Goal: Information Seeking & Learning: Find specific fact

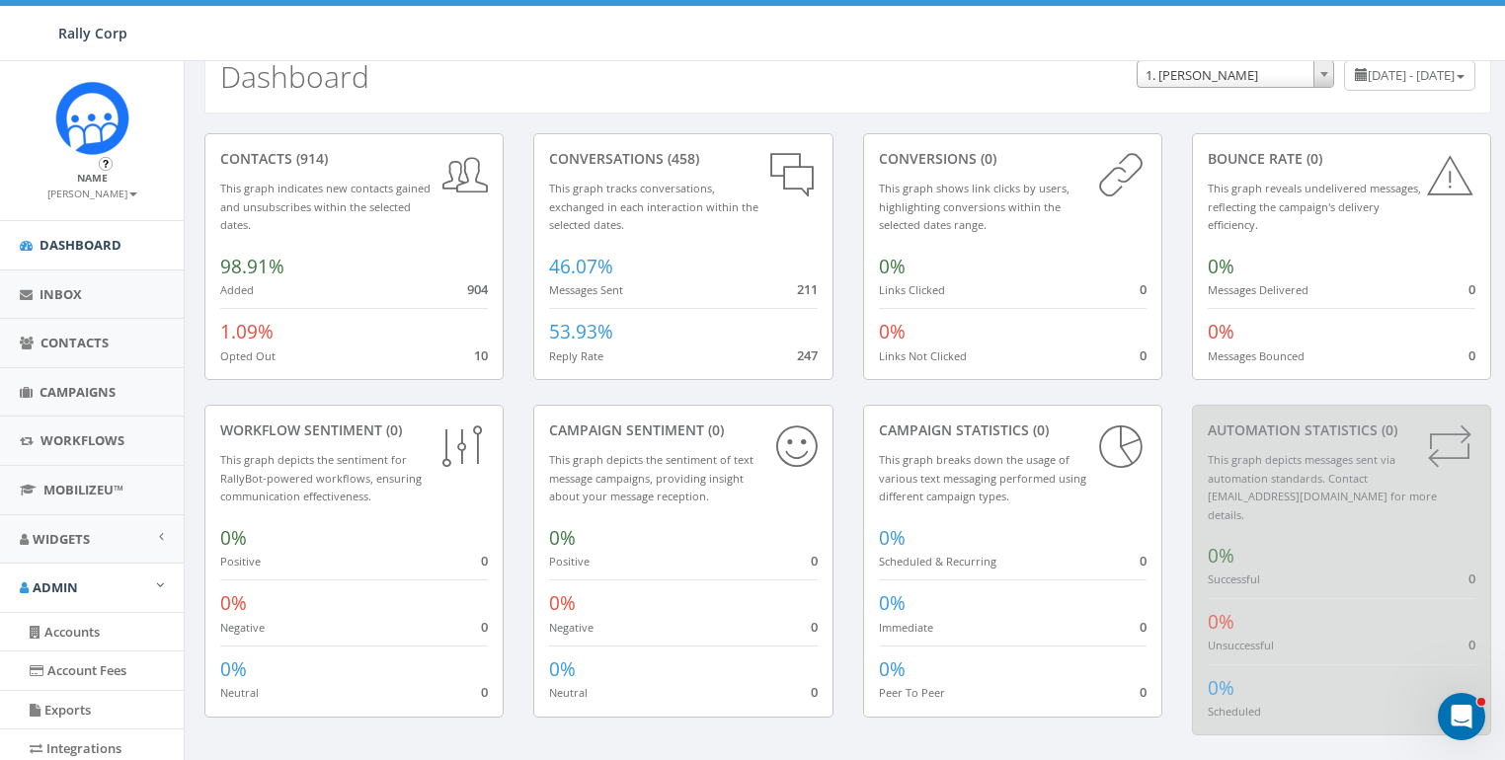
scroll to position [422, 0]
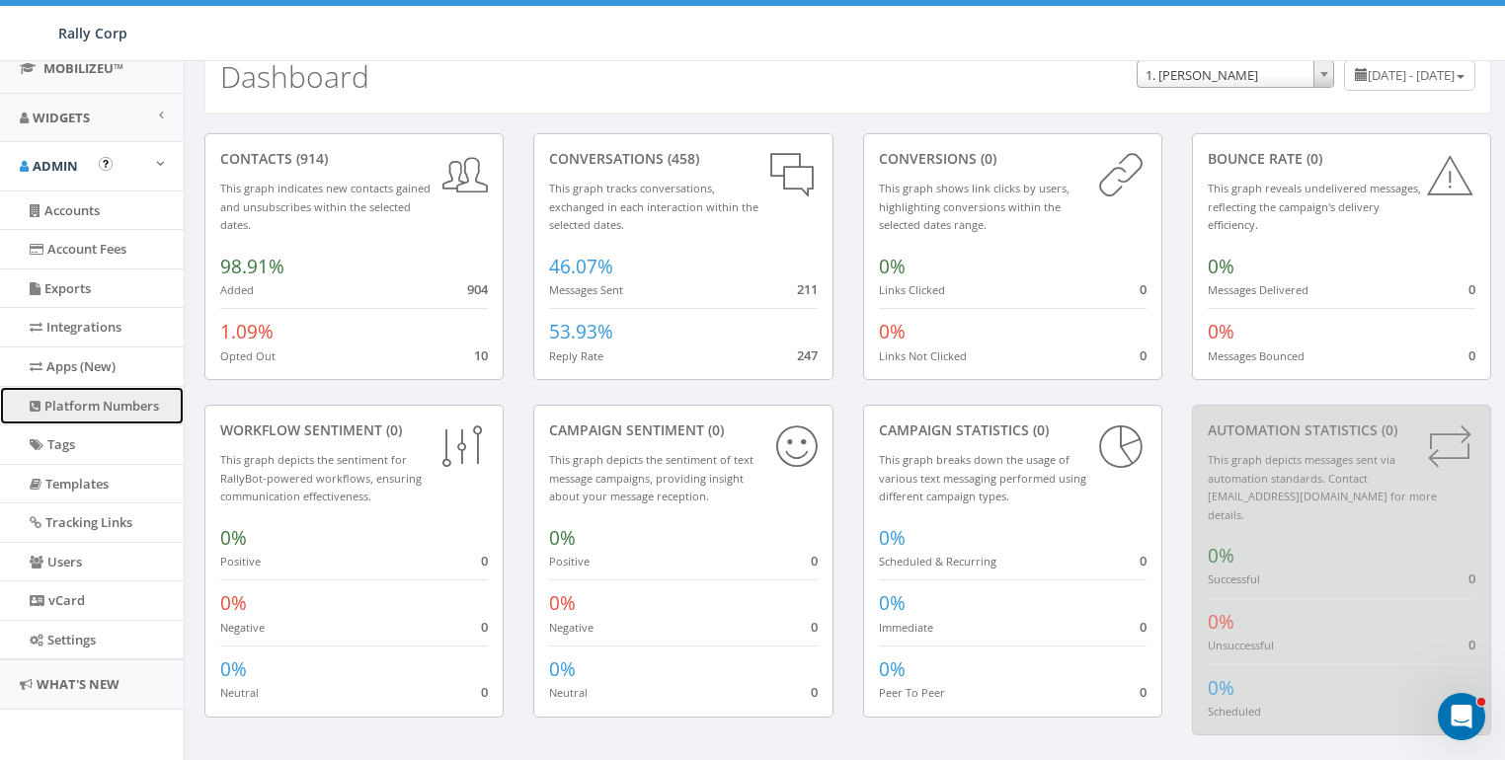
click at [73, 393] on link "Platform Numbers" at bounding box center [92, 406] width 184 height 39
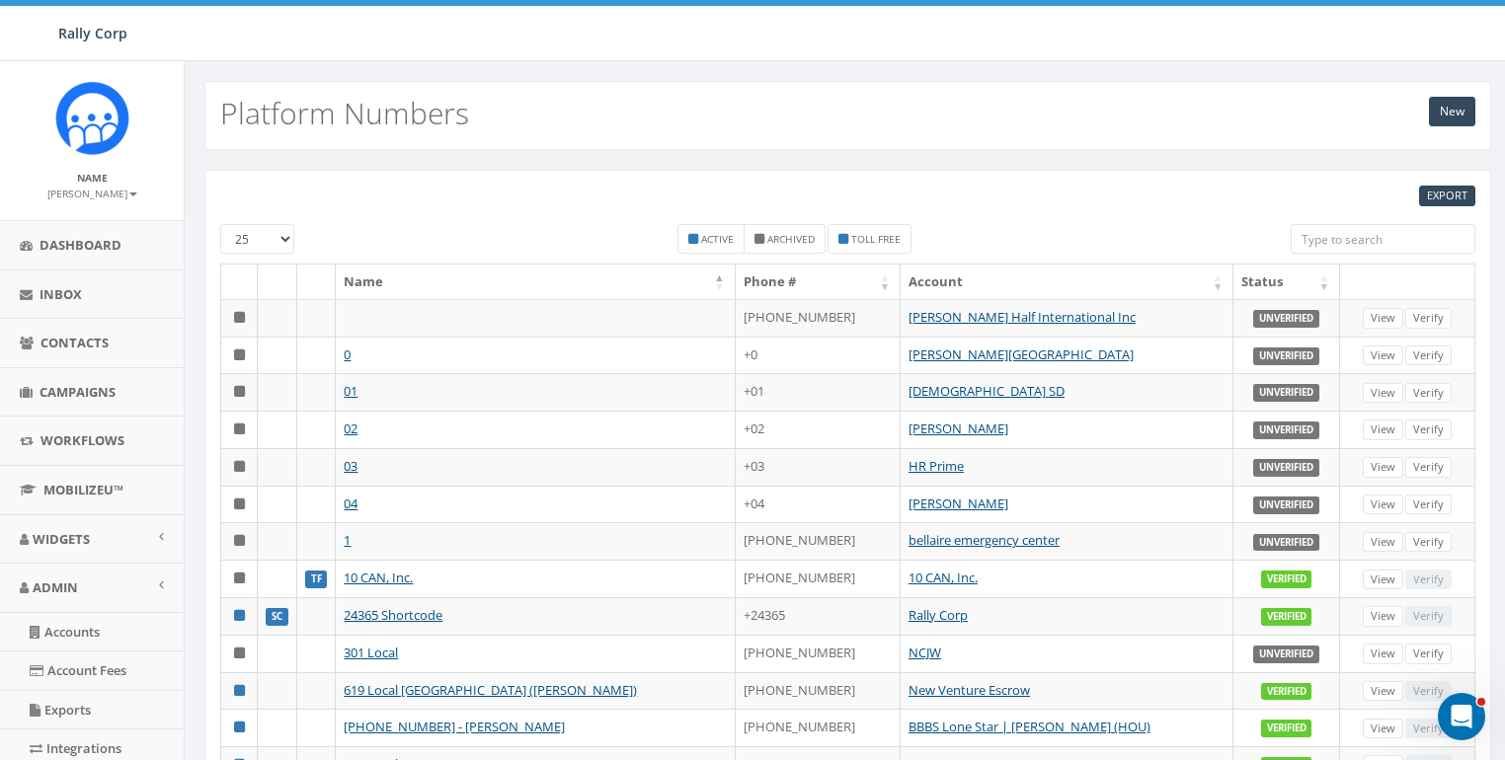
click at [1337, 237] on input "search" at bounding box center [1383, 239] width 185 height 30
paste input "(702) 577-0770"
type input "(702) 577-0770"
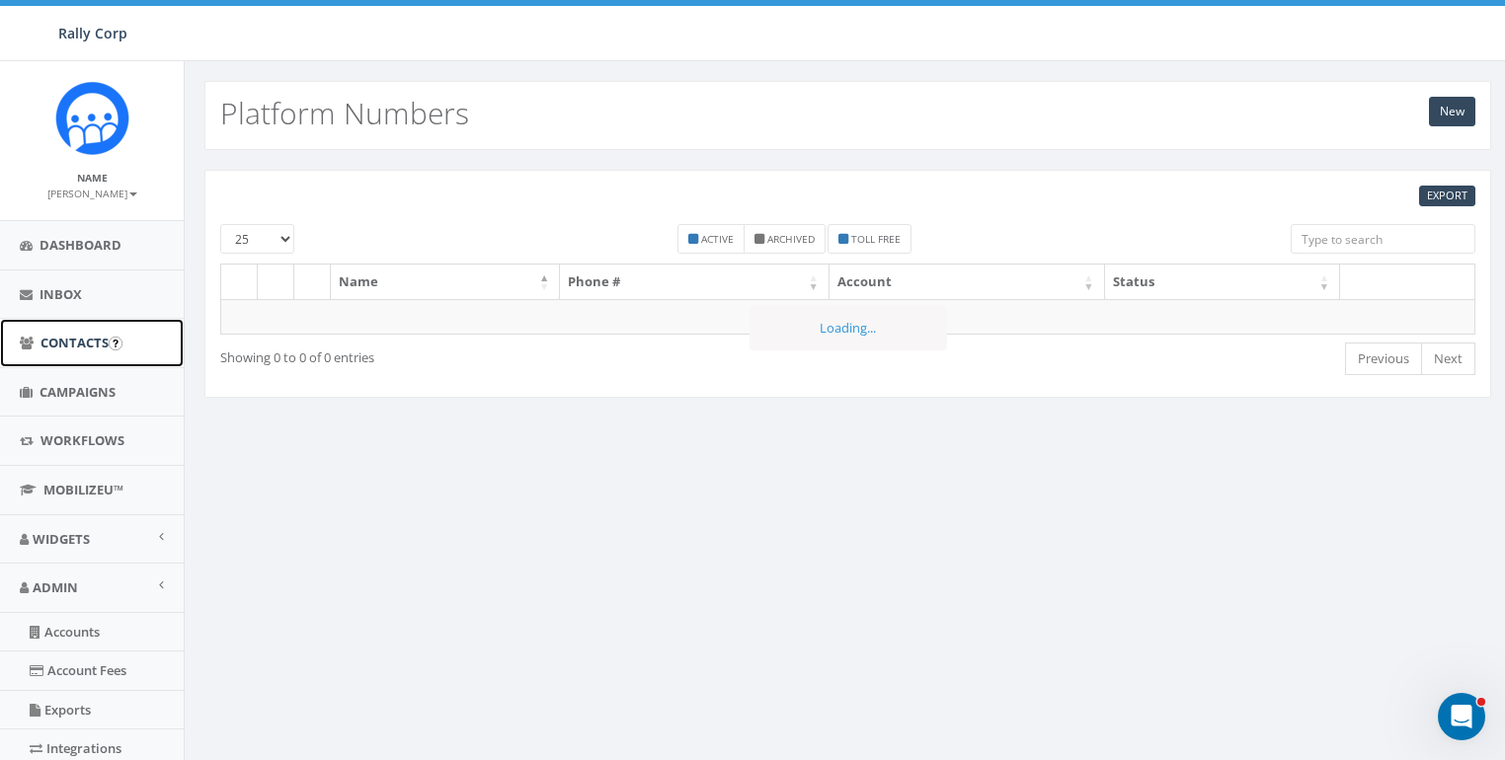
click at [35, 348] on link "Contacts" at bounding box center [92, 343] width 184 height 48
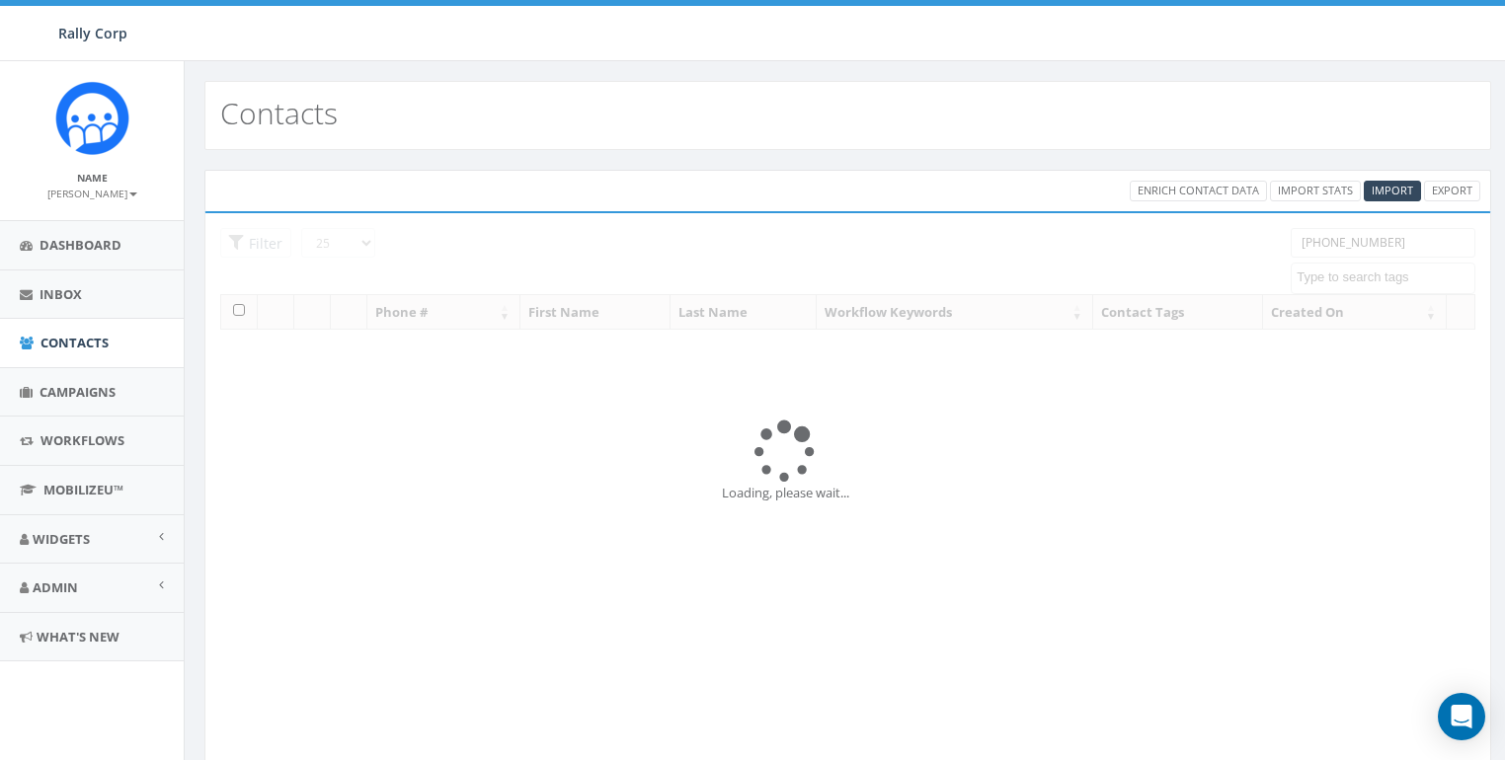
select select
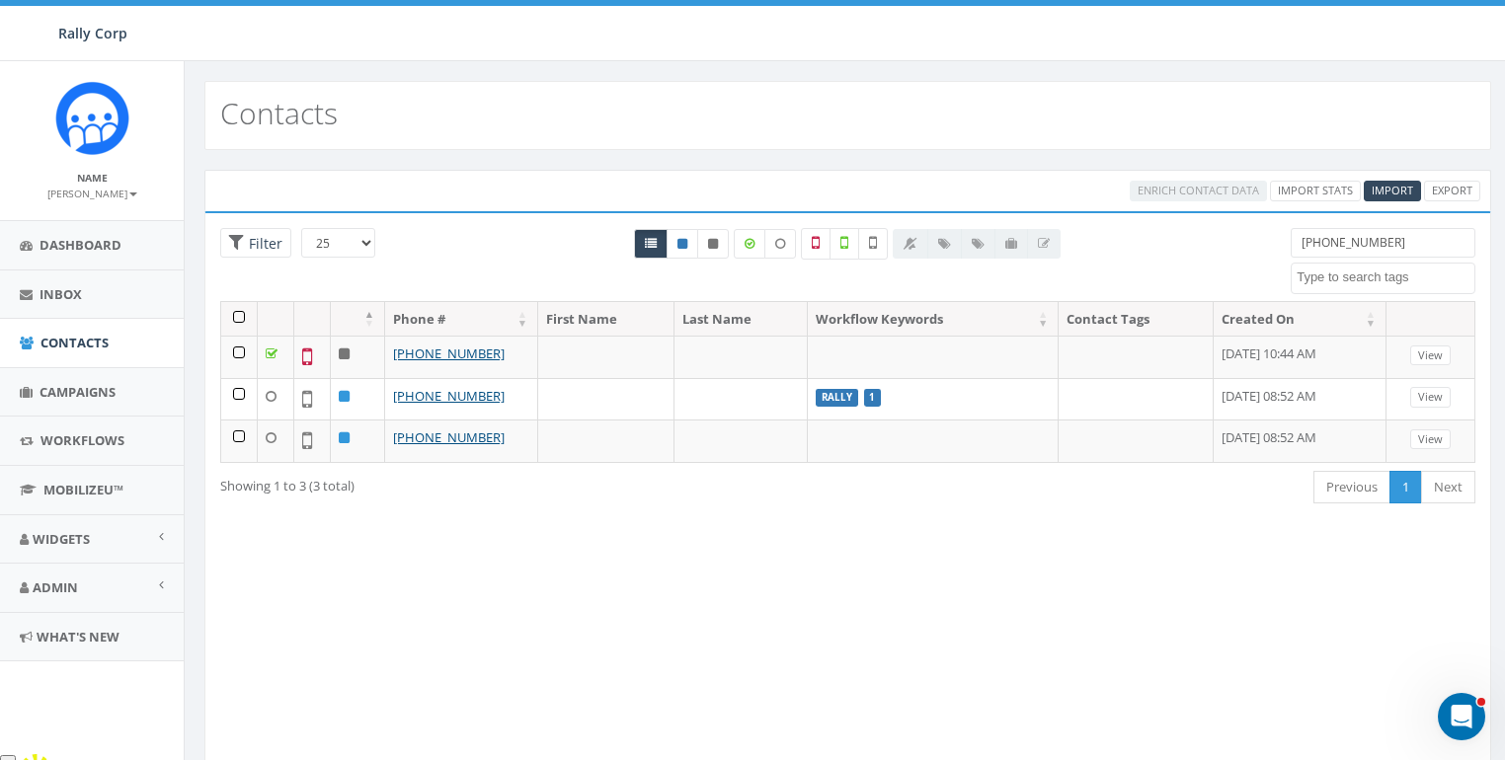
click at [707, 556] on div "Loading the filters, please wait!! Phone Number is is not First Name is is not …" at bounding box center [847, 488] width 1287 height 555
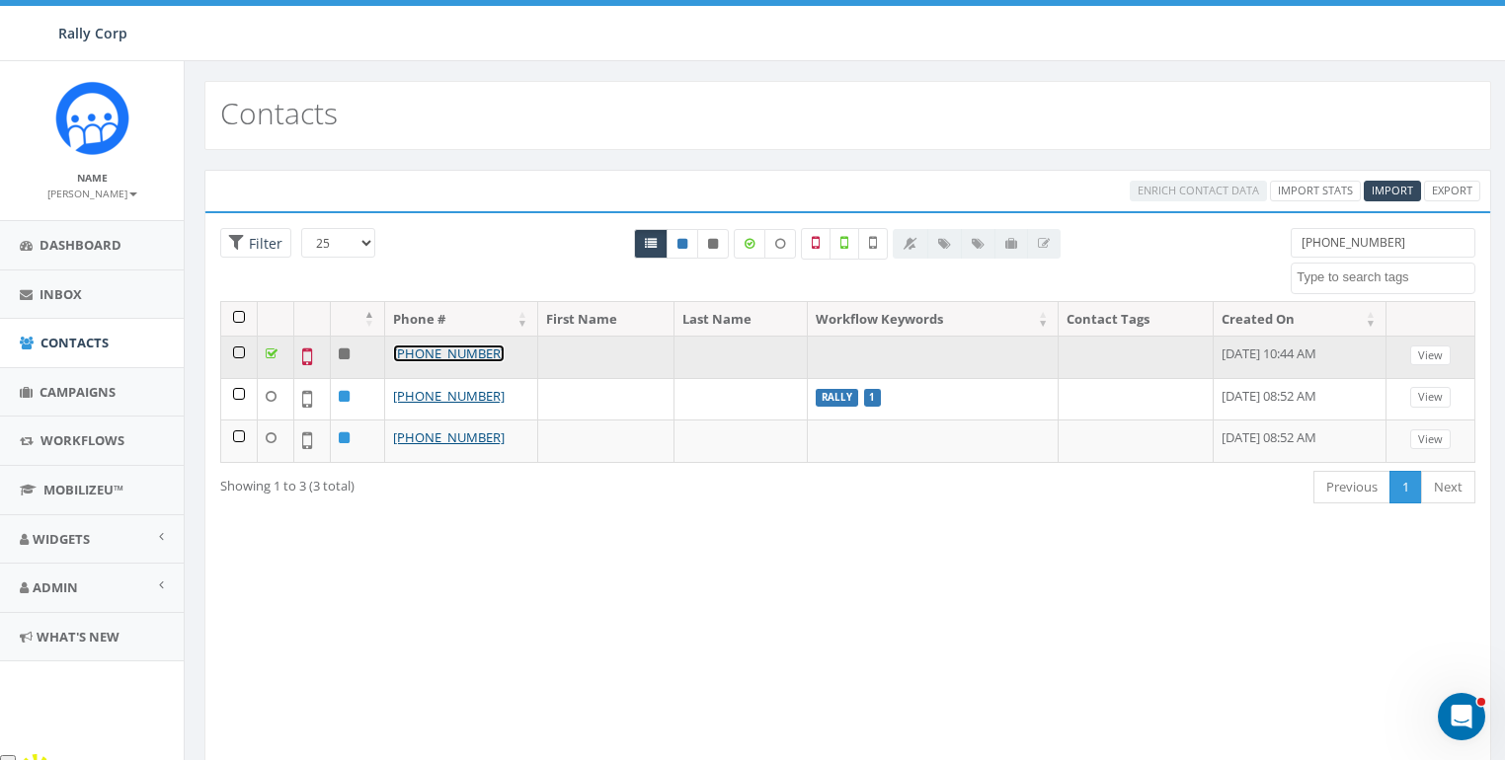
click at [464, 346] on link "+1 702-577-0770" at bounding box center [449, 354] width 112 height 18
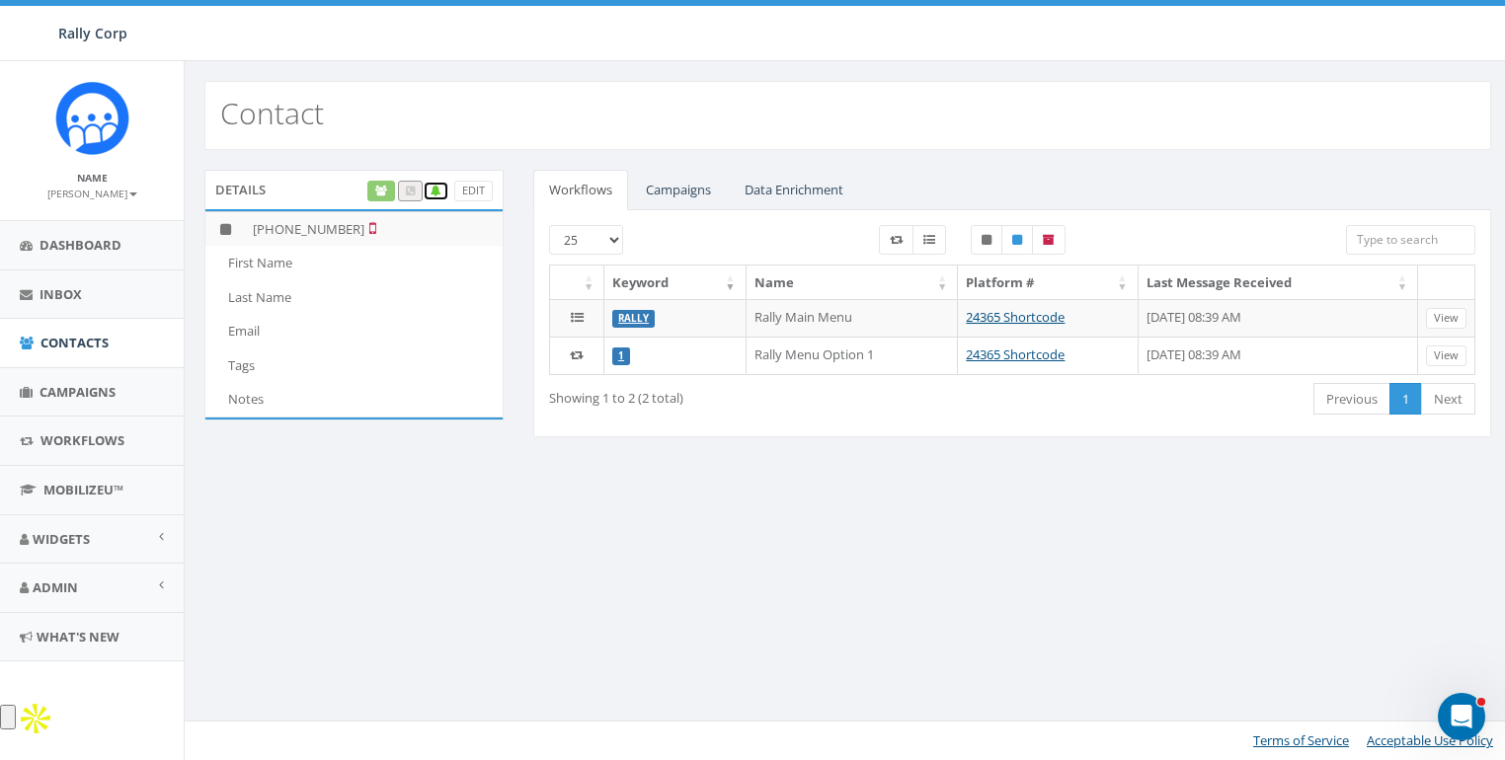
click at [440, 192] on icon at bounding box center [436, 191] width 11 height 11
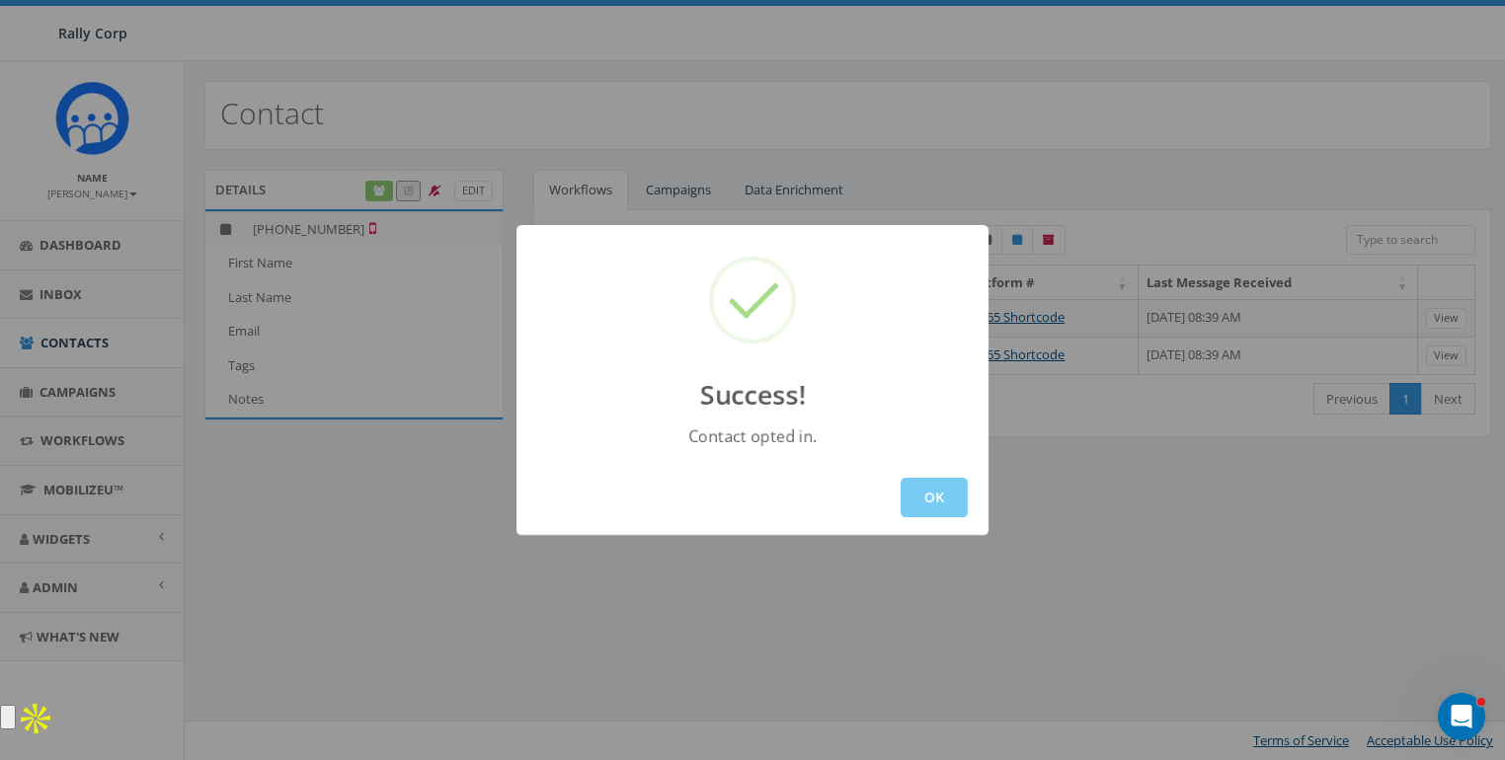
click at [926, 493] on button "OK" at bounding box center [934, 497] width 67 height 39
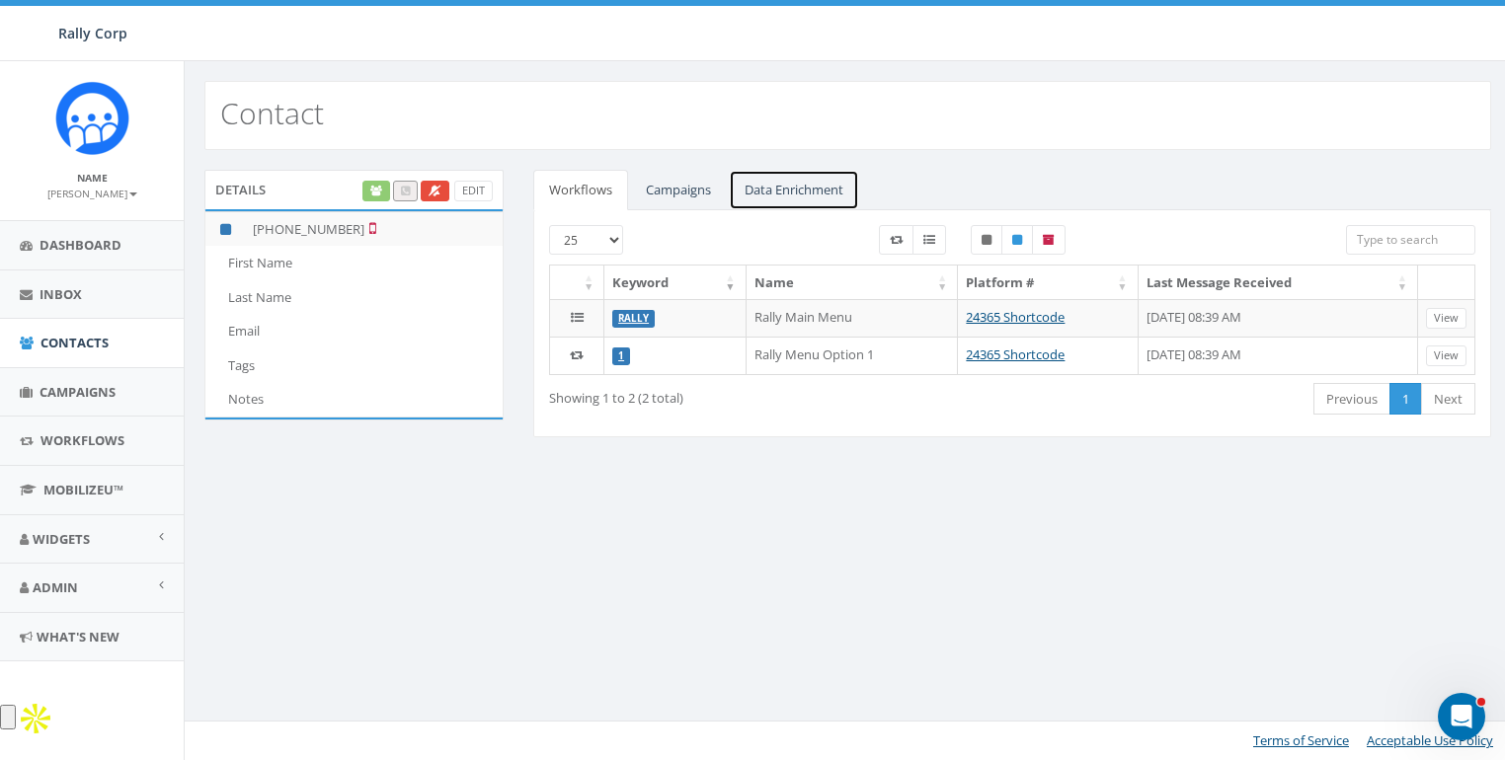
click at [810, 191] on link "Data Enrichment" at bounding box center [794, 190] width 130 height 40
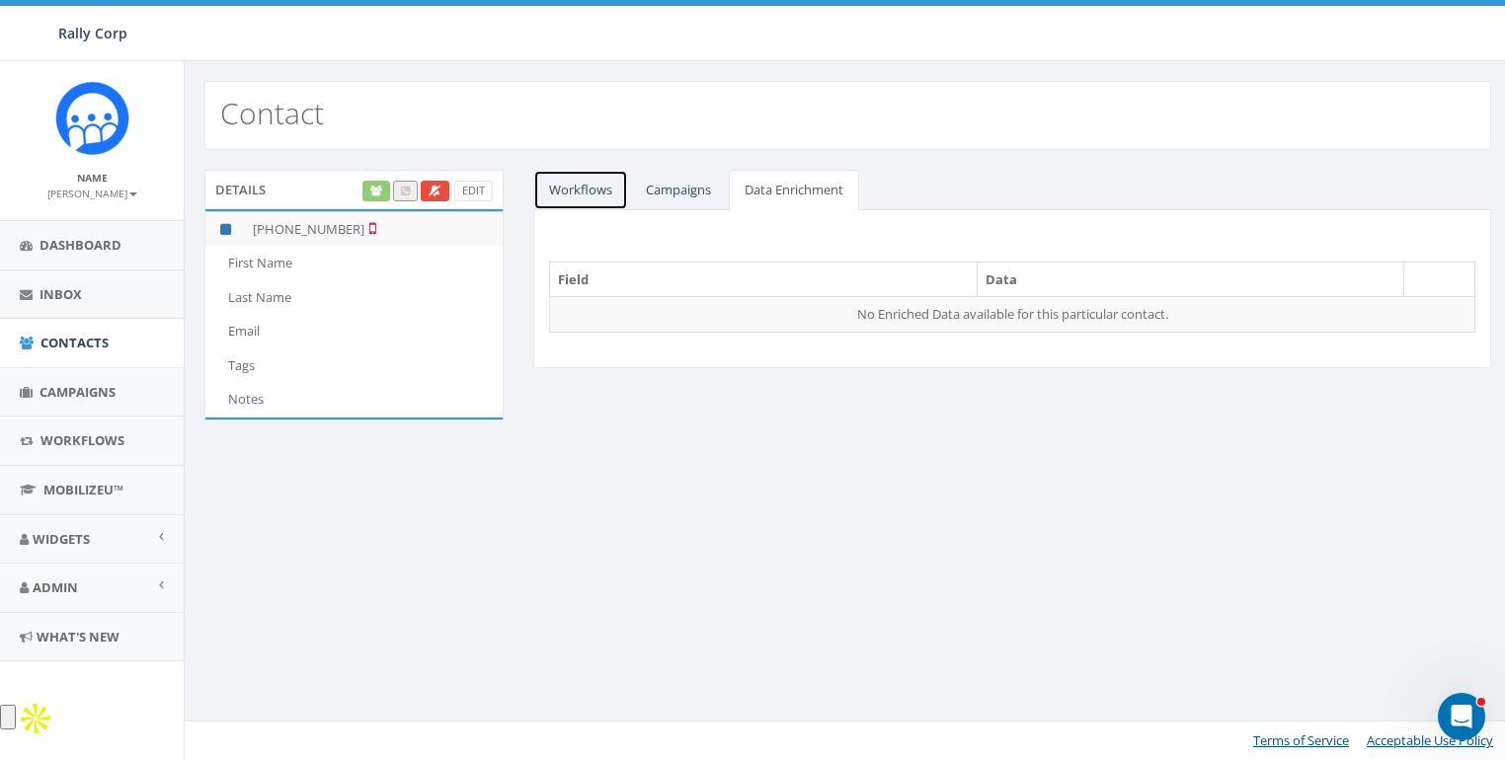
click at [534, 186] on link "Workflows" at bounding box center [580, 190] width 95 height 40
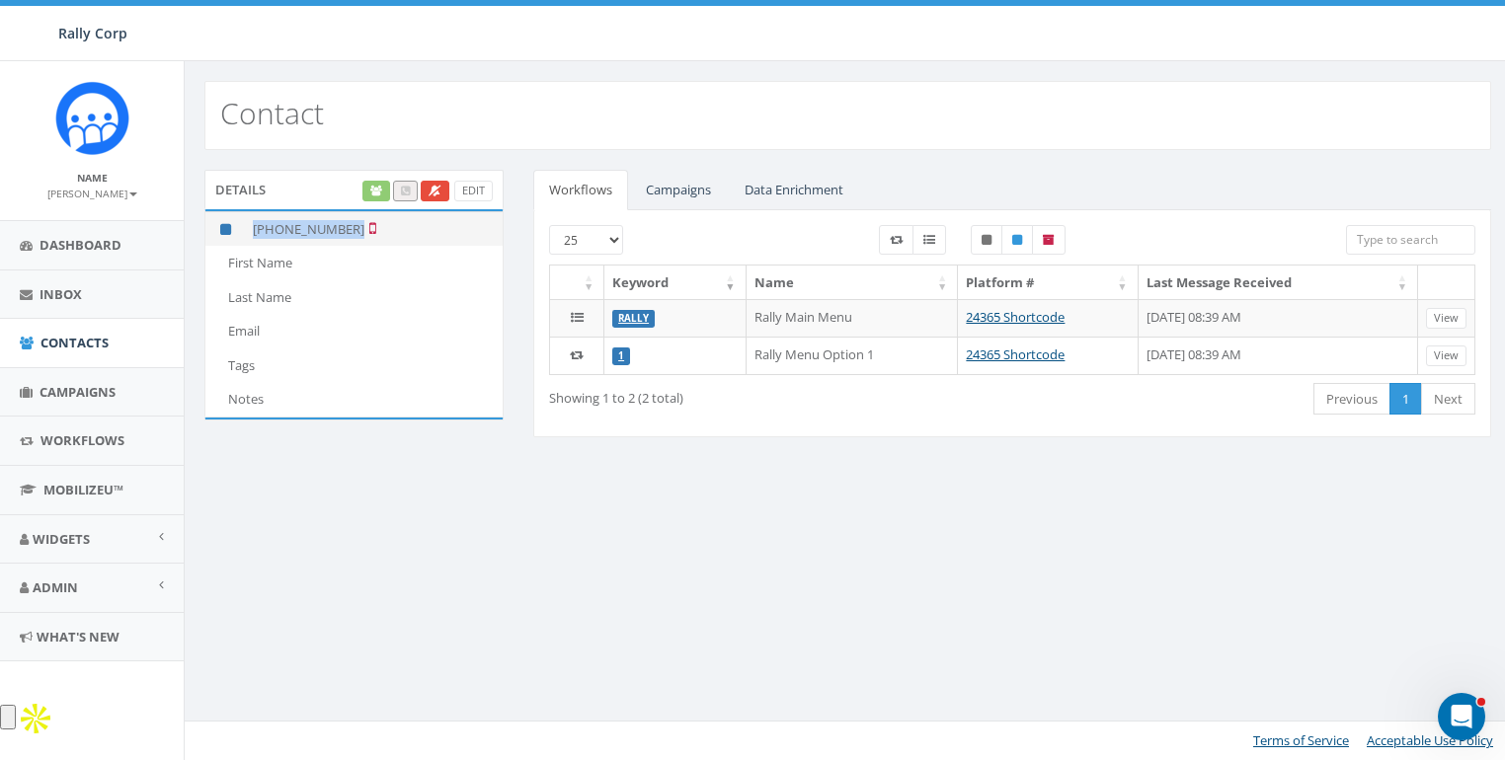
drag, startPoint x: 252, startPoint y: 228, endPoint x: 356, endPoint y: 221, distance: 104.9
click at [356, 221] on td "[PHONE_NUMBER]" at bounding box center [374, 228] width 258 height 35
copy td "[PHONE_NUMBER]"
click at [745, 603] on div "Contact Details Edit [PHONE_NUMBER] First Name Last Name Email Tags Notes Workf…" at bounding box center [847, 410] width 1327 height 699
click at [648, 195] on link "Campaigns" at bounding box center [678, 190] width 97 height 40
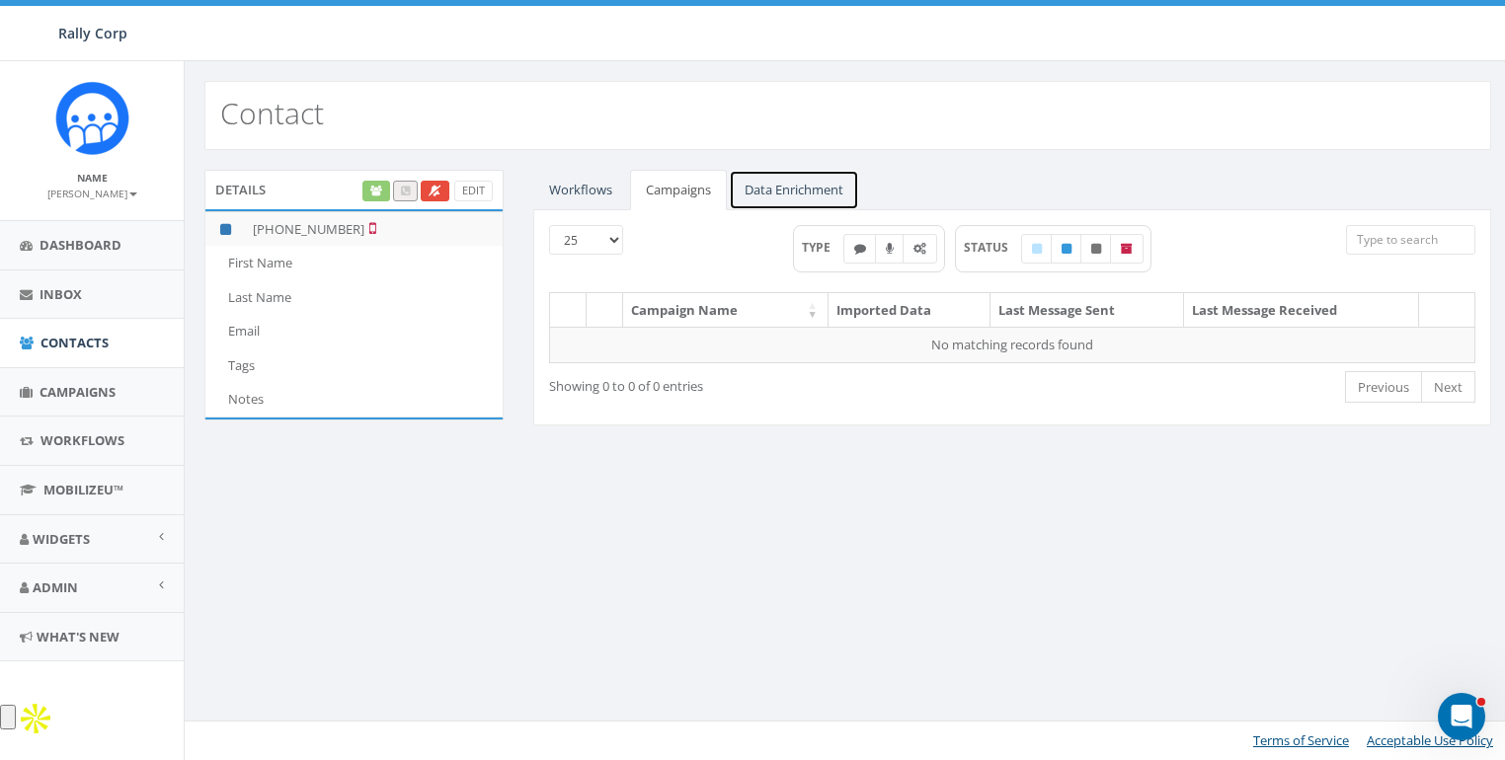
click at [788, 188] on link "Data Enrichment" at bounding box center [794, 190] width 130 height 40
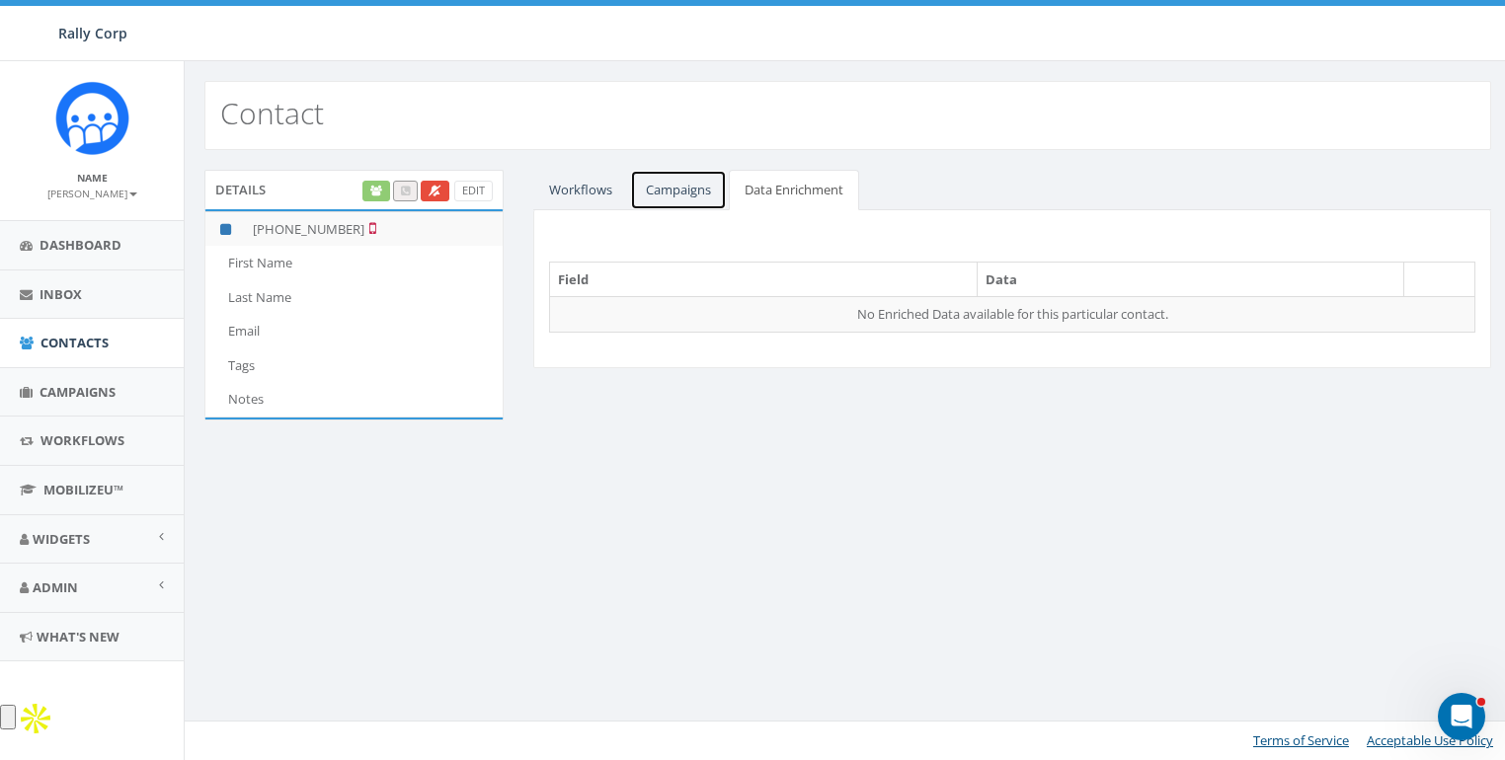
click at [643, 187] on link "Campaigns" at bounding box center [678, 190] width 97 height 40
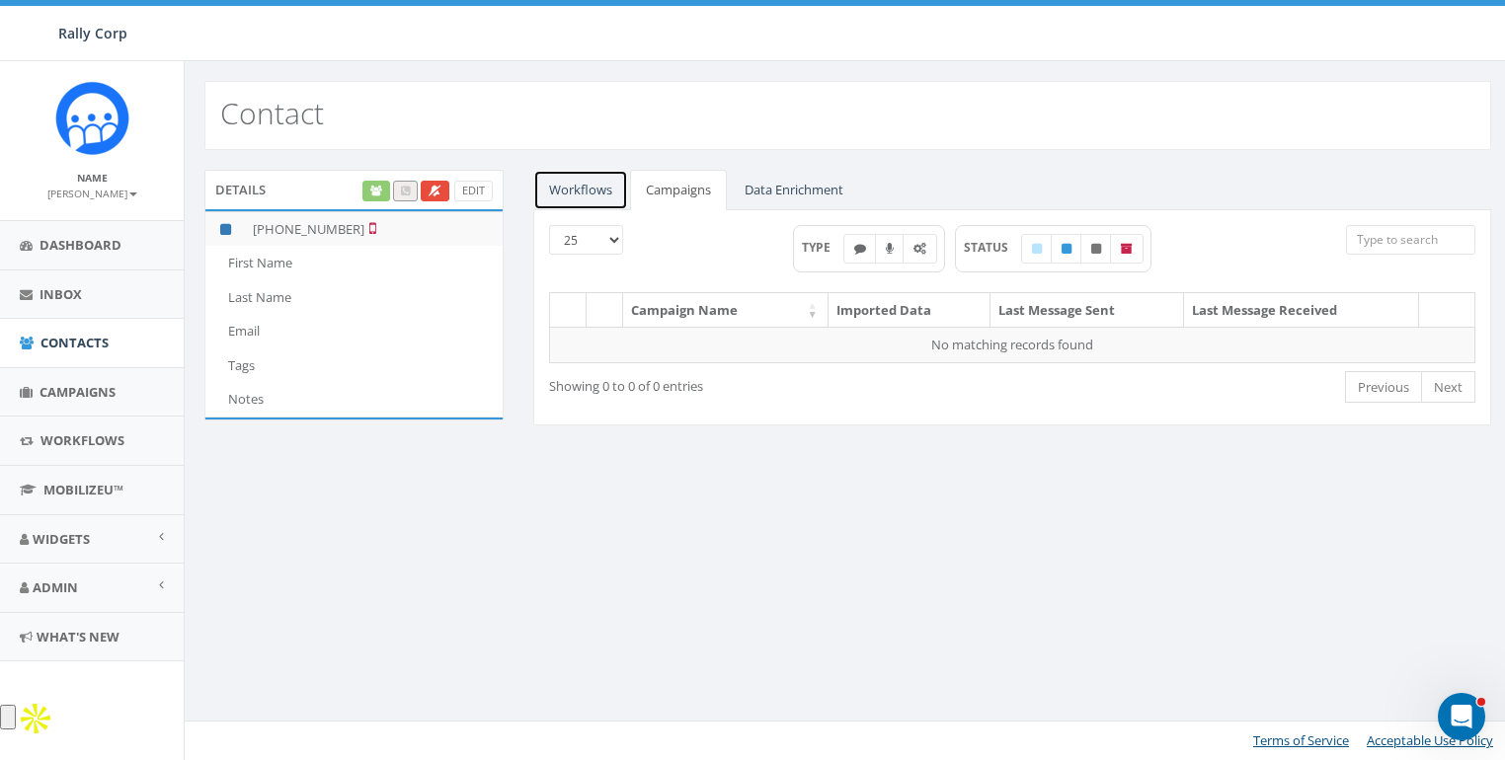
click at [568, 187] on link "Workflows" at bounding box center [580, 190] width 95 height 40
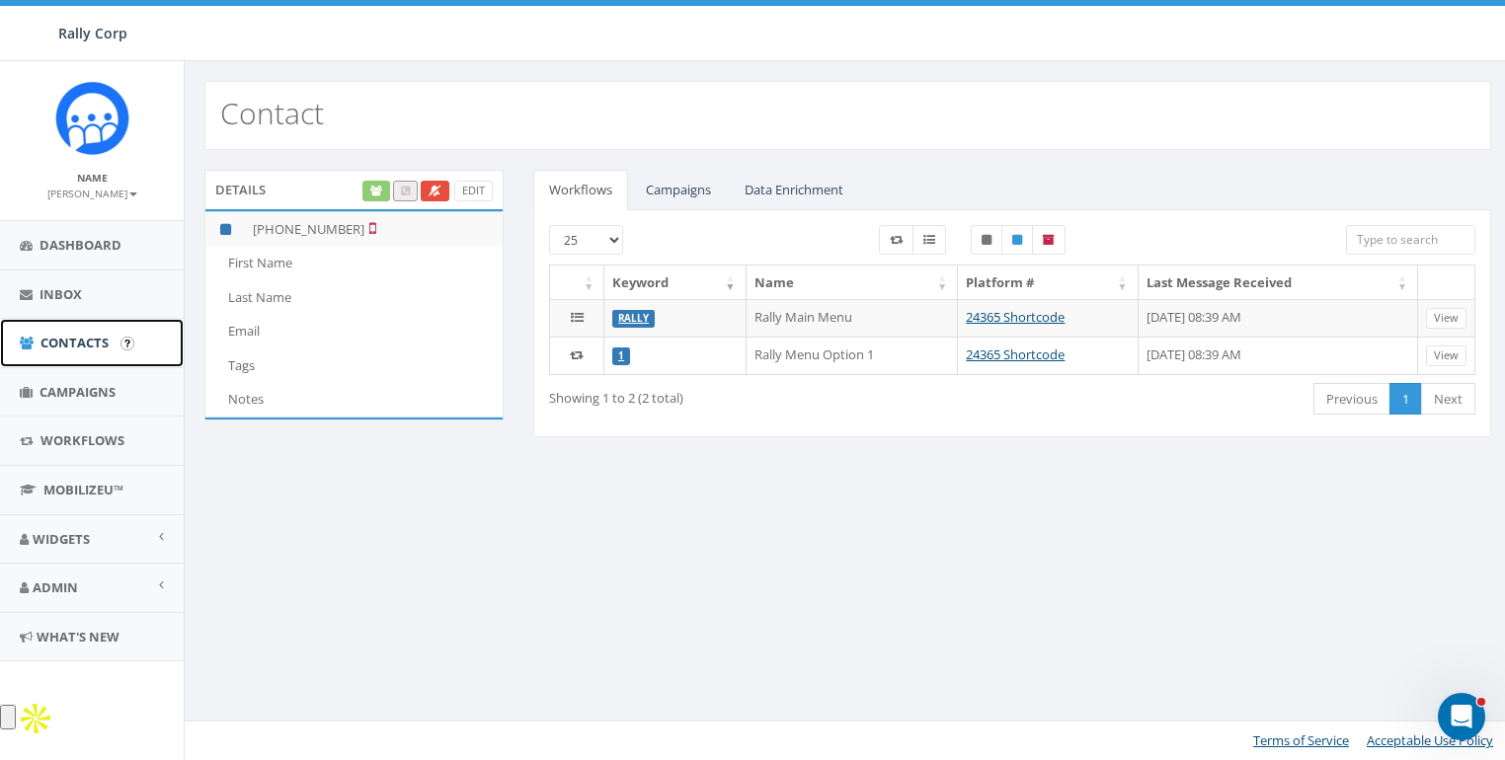
click at [60, 351] on span "Contacts" at bounding box center [74, 343] width 68 height 18
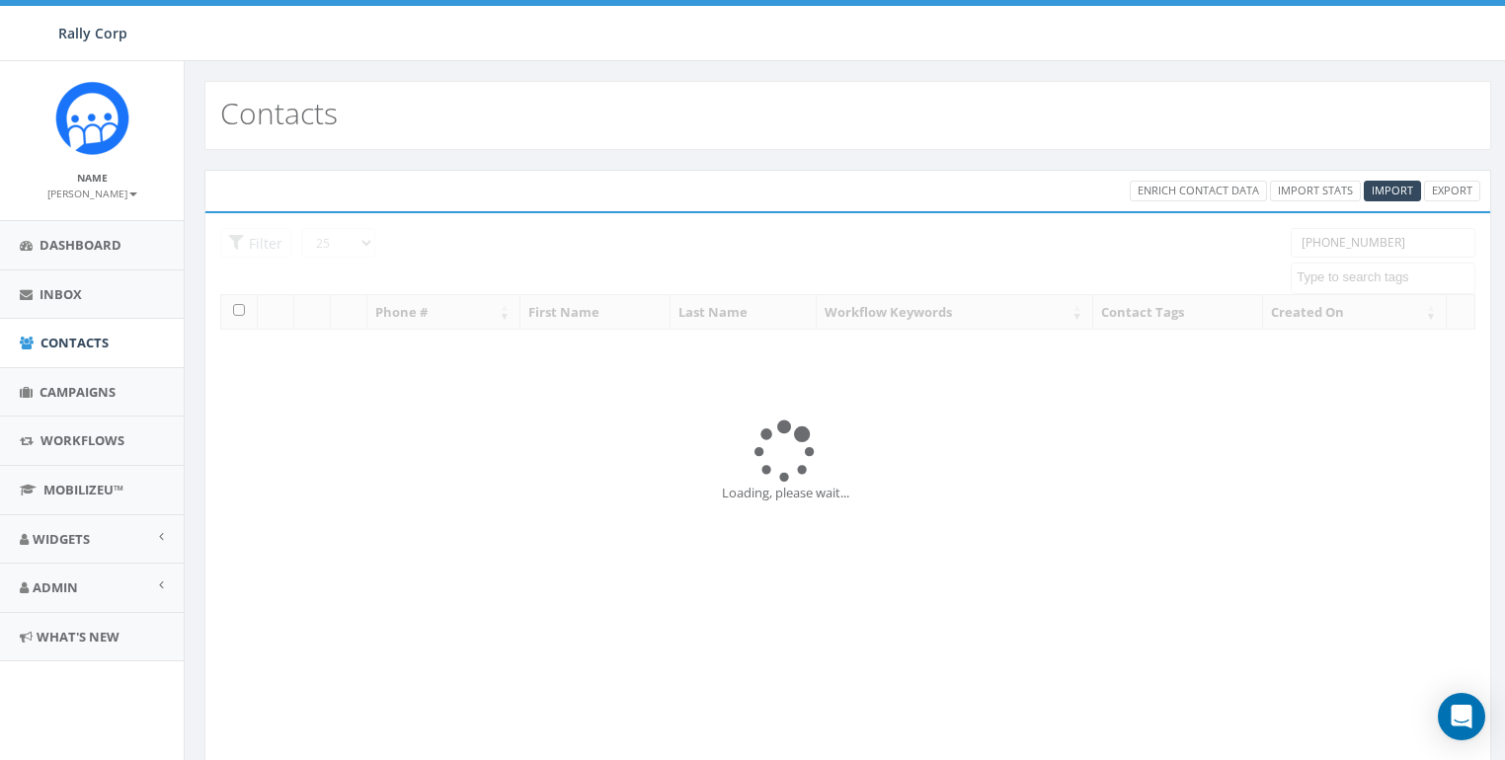
select select
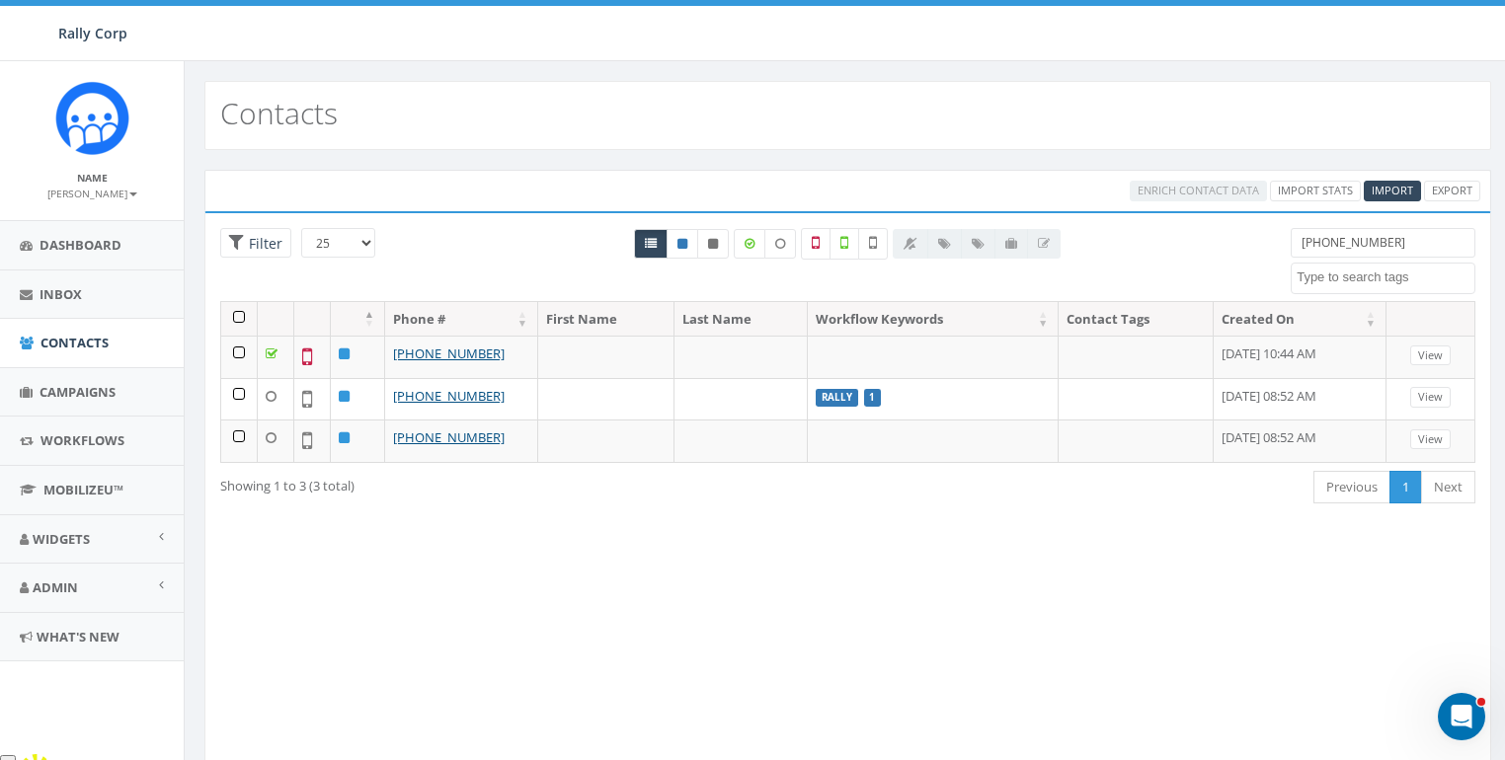
click at [1410, 249] on input "(702) 577-0770" at bounding box center [1383, 243] width 185 height 30
paste input "973) 944-0636"
type input "973) 944-0636"
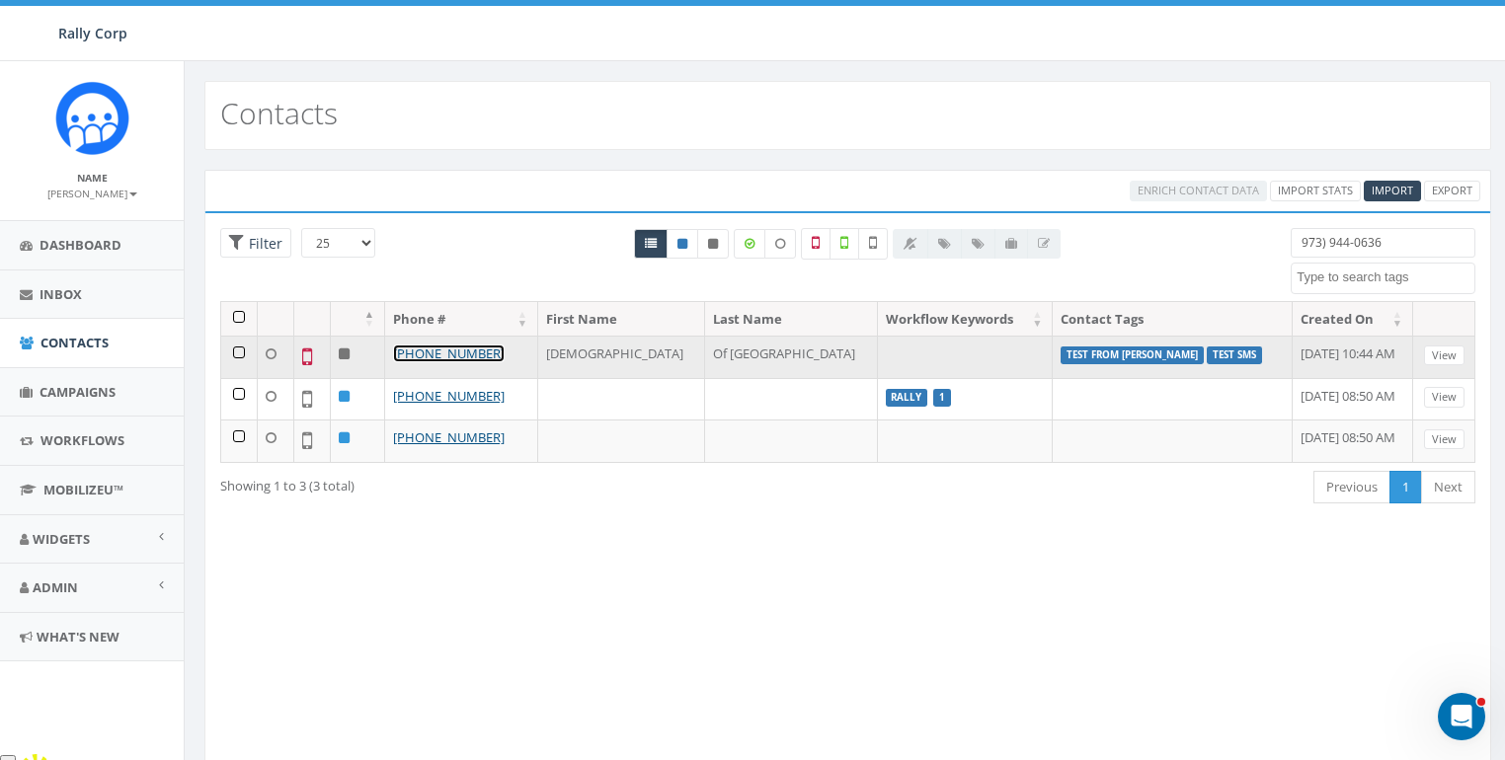
click at [470, 356] on link "+1 973-944-0636" at bounding box center [449, 354] width 112 height 18
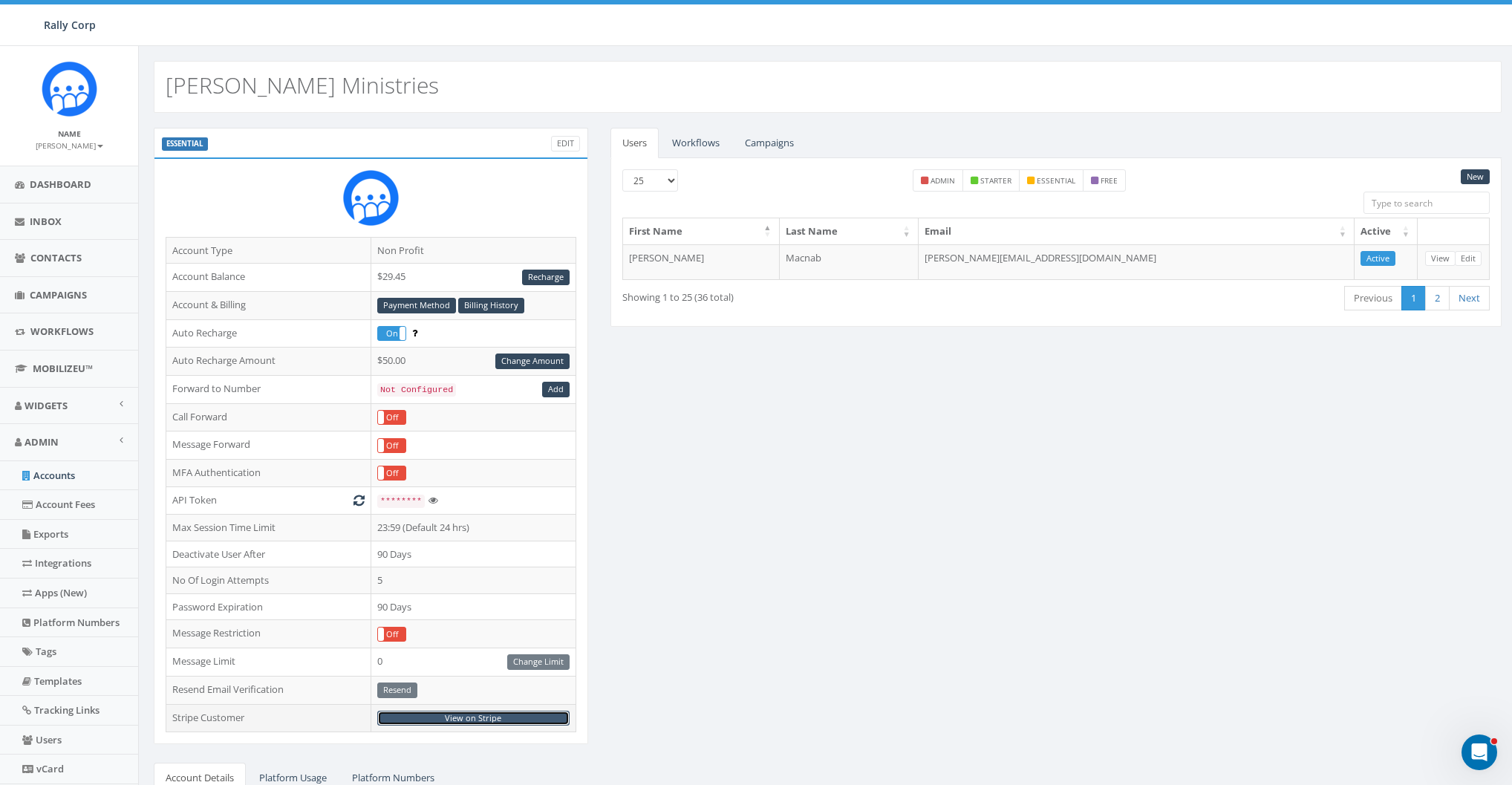
click at [467, 711] on link "View on Stripe" at bounding box center [474, 718] width 193 height 16
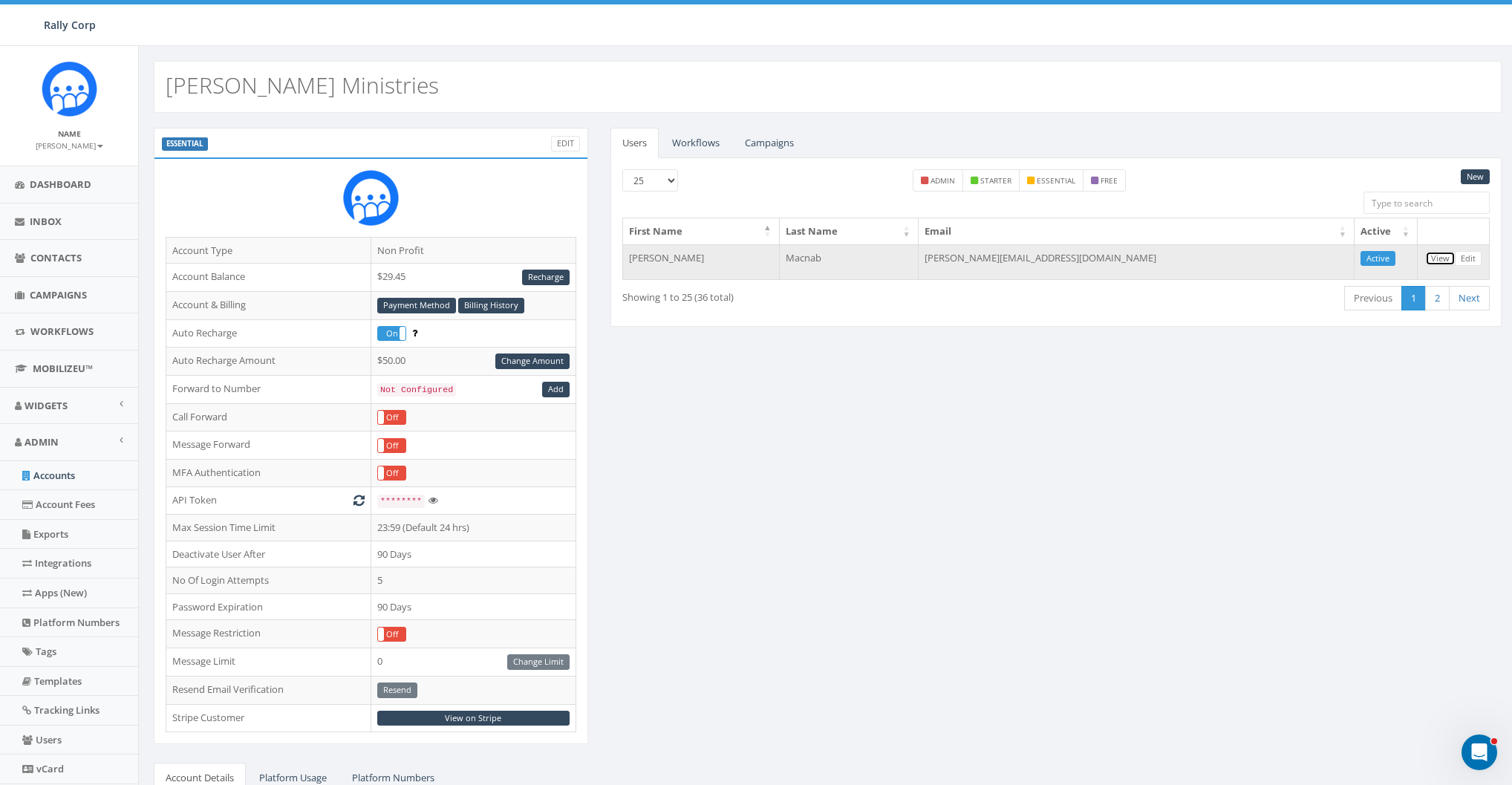
click at [1437, 254] on link "View" at bounding box center [1441, 259] width 30 height 16
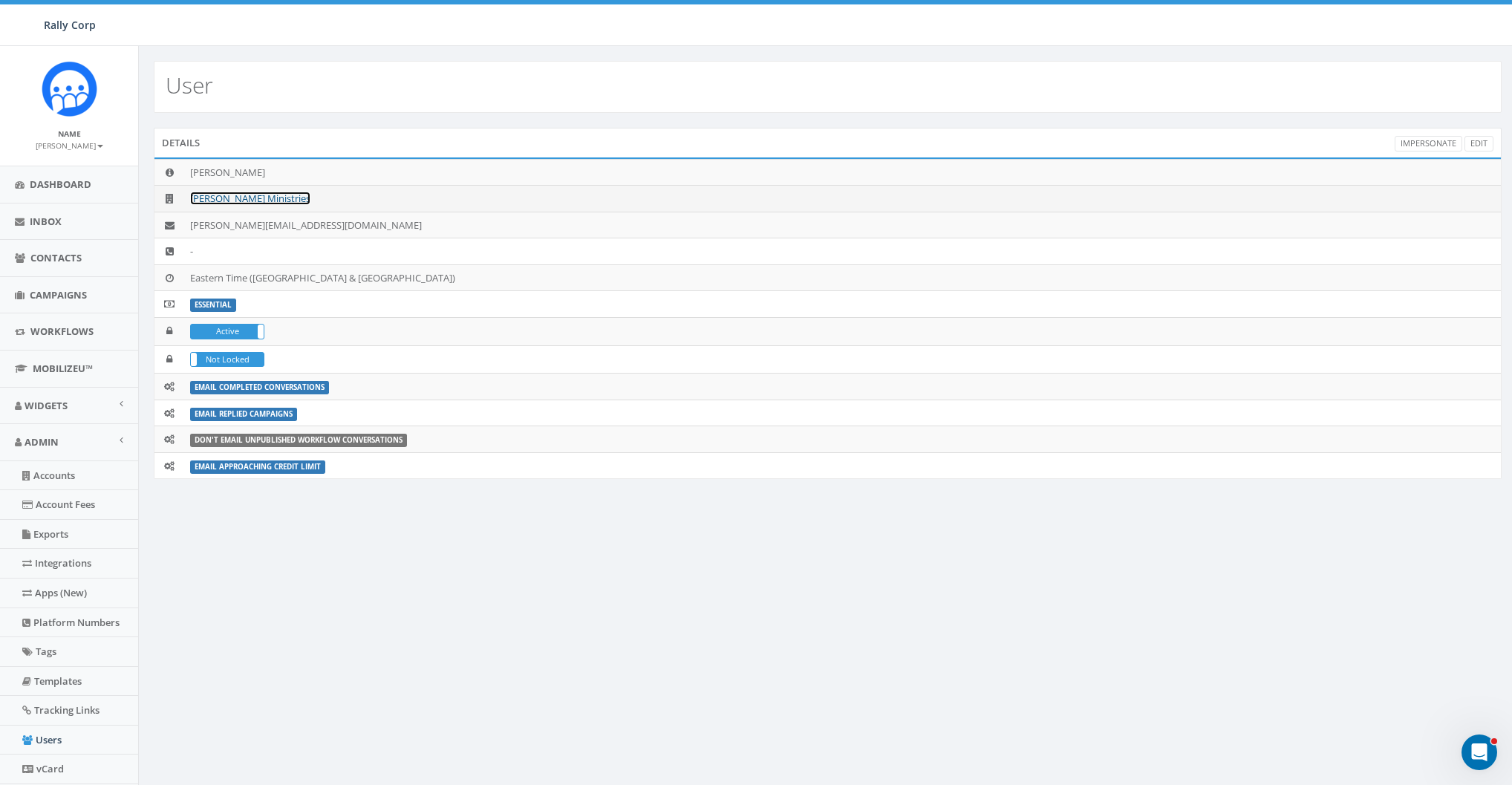
click at [257, 196] on link "[PERSON_NAME] Ministries" at bounding box center [250, 199] width 120 height 14
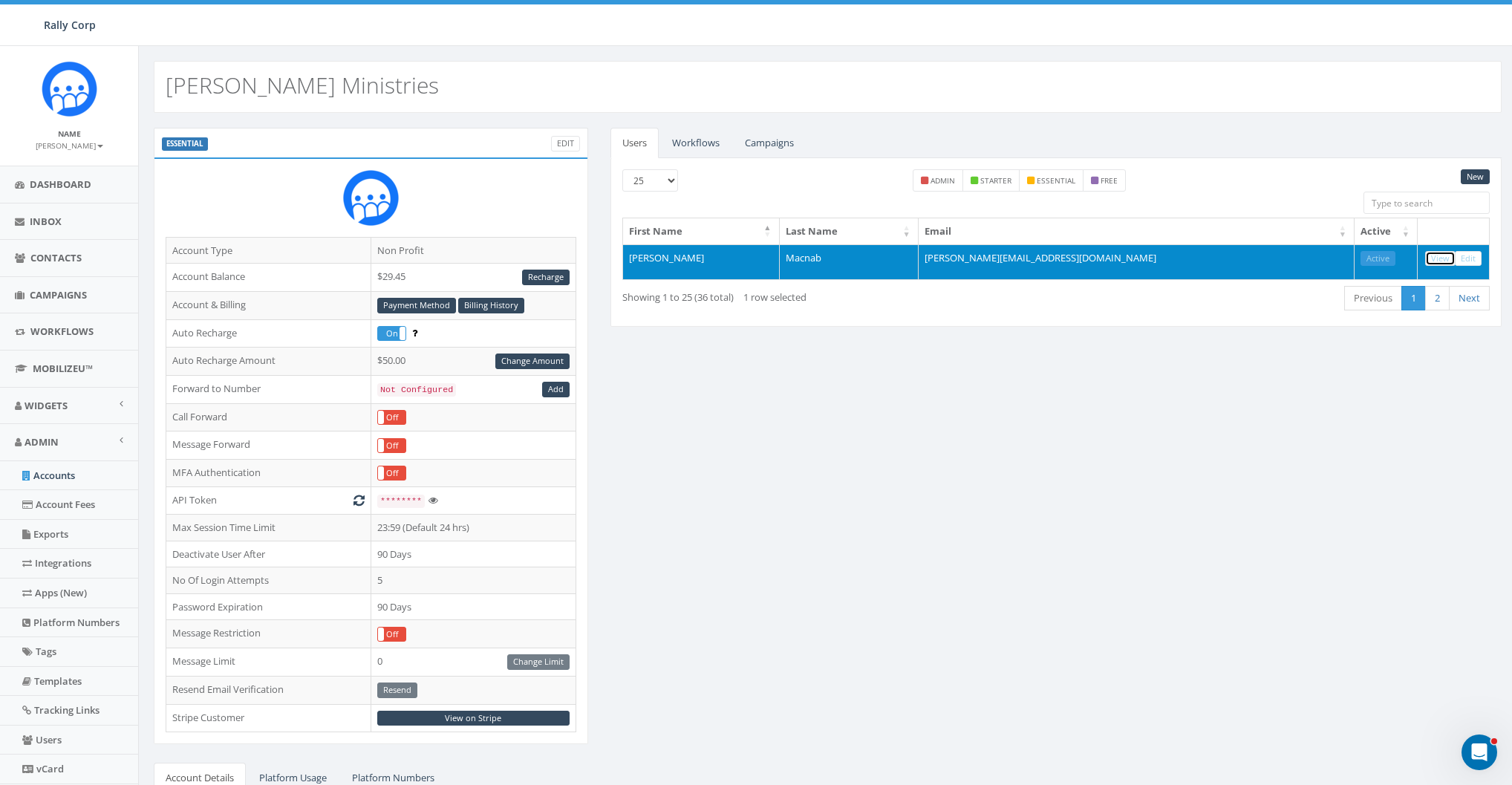
click at [1444, 253] on link "View" at bounding box center [1441, 259] width 30 height 16
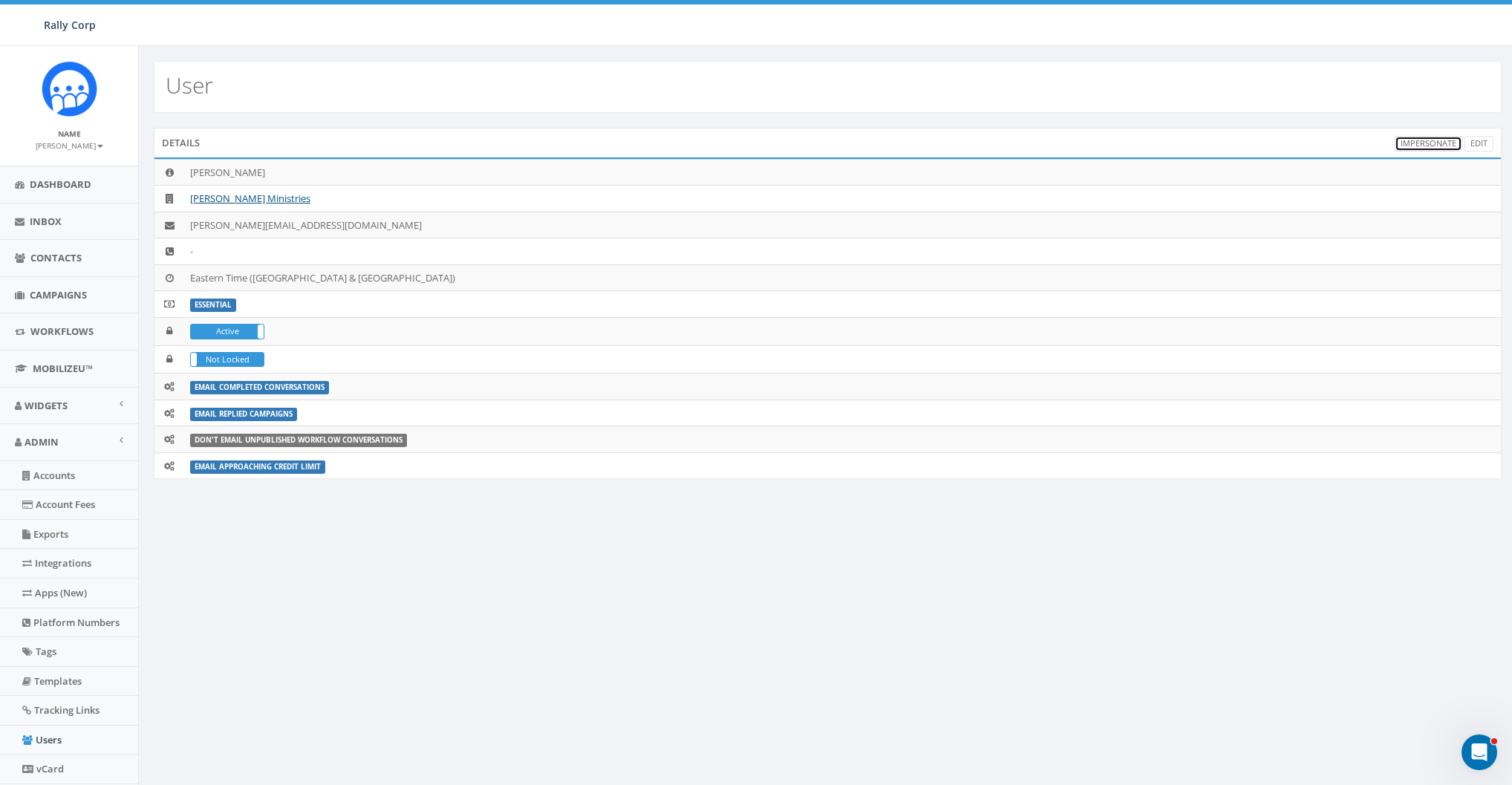
click at [1410, 141] on link "Impersonate" at bounding box center [1429, 144] width 68 height 16
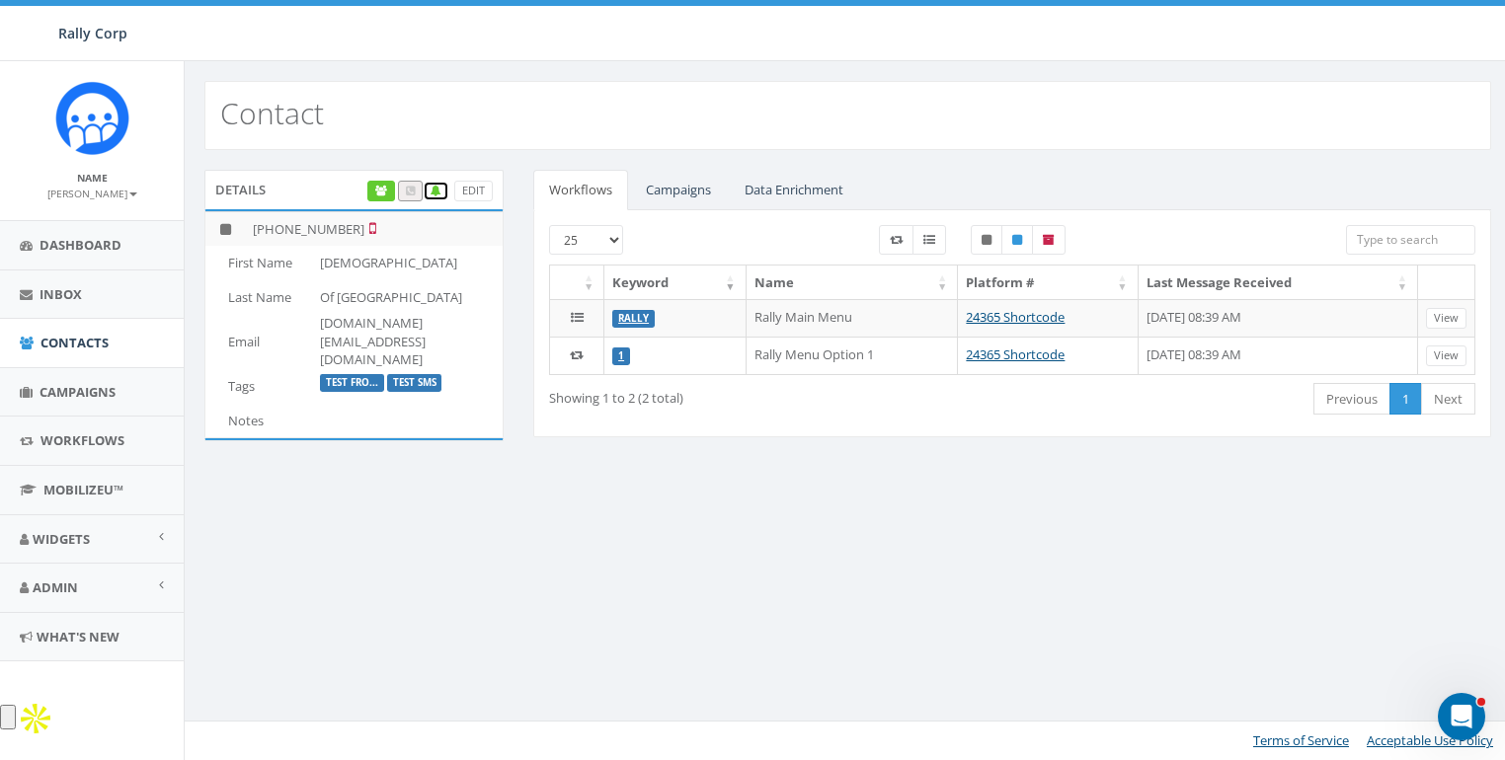
click at [441, 187] on icon at bounding box center [436, 191] width 11 height 11
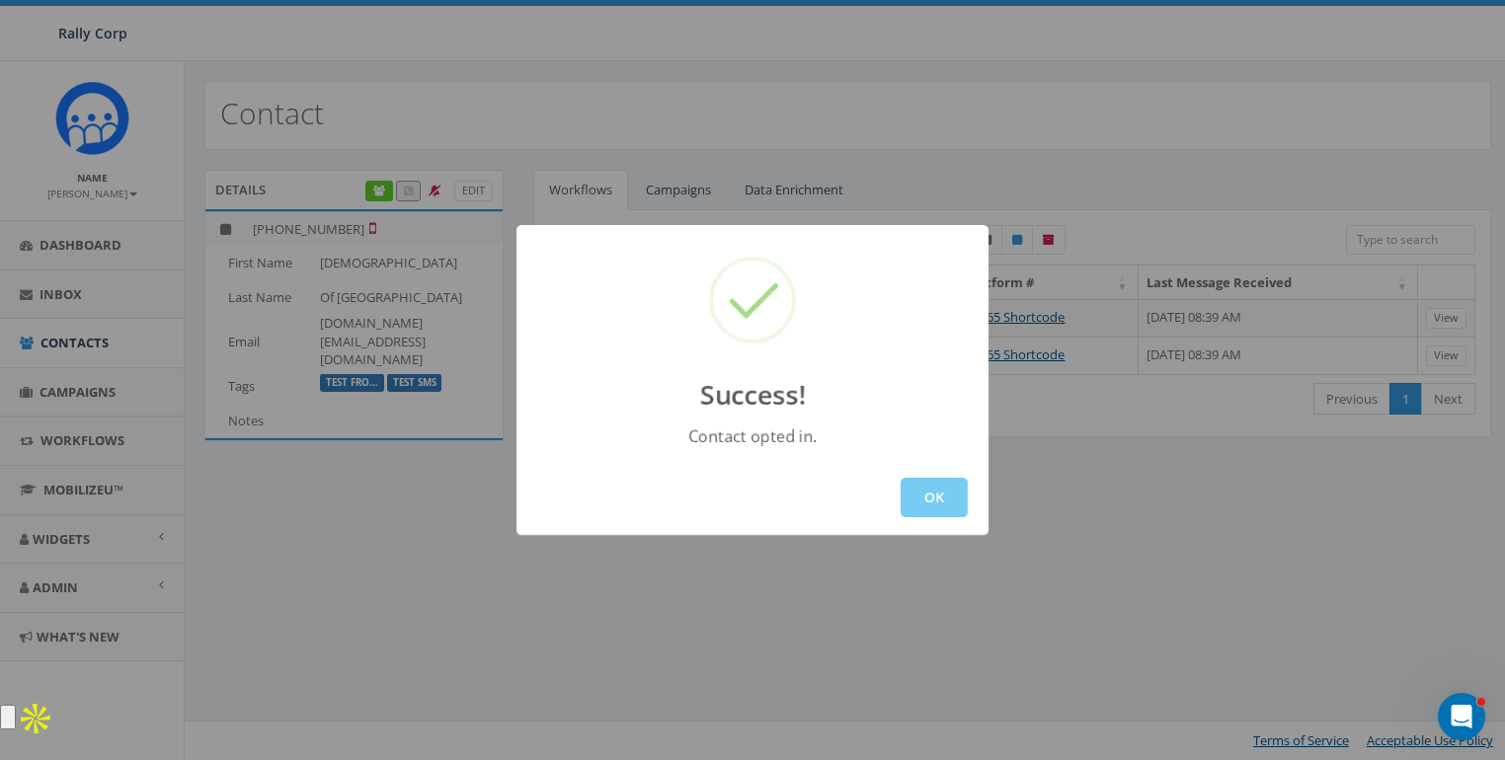
click at [907, 489] on button "OK" at bounding box center [934, 497] width 67 height 39
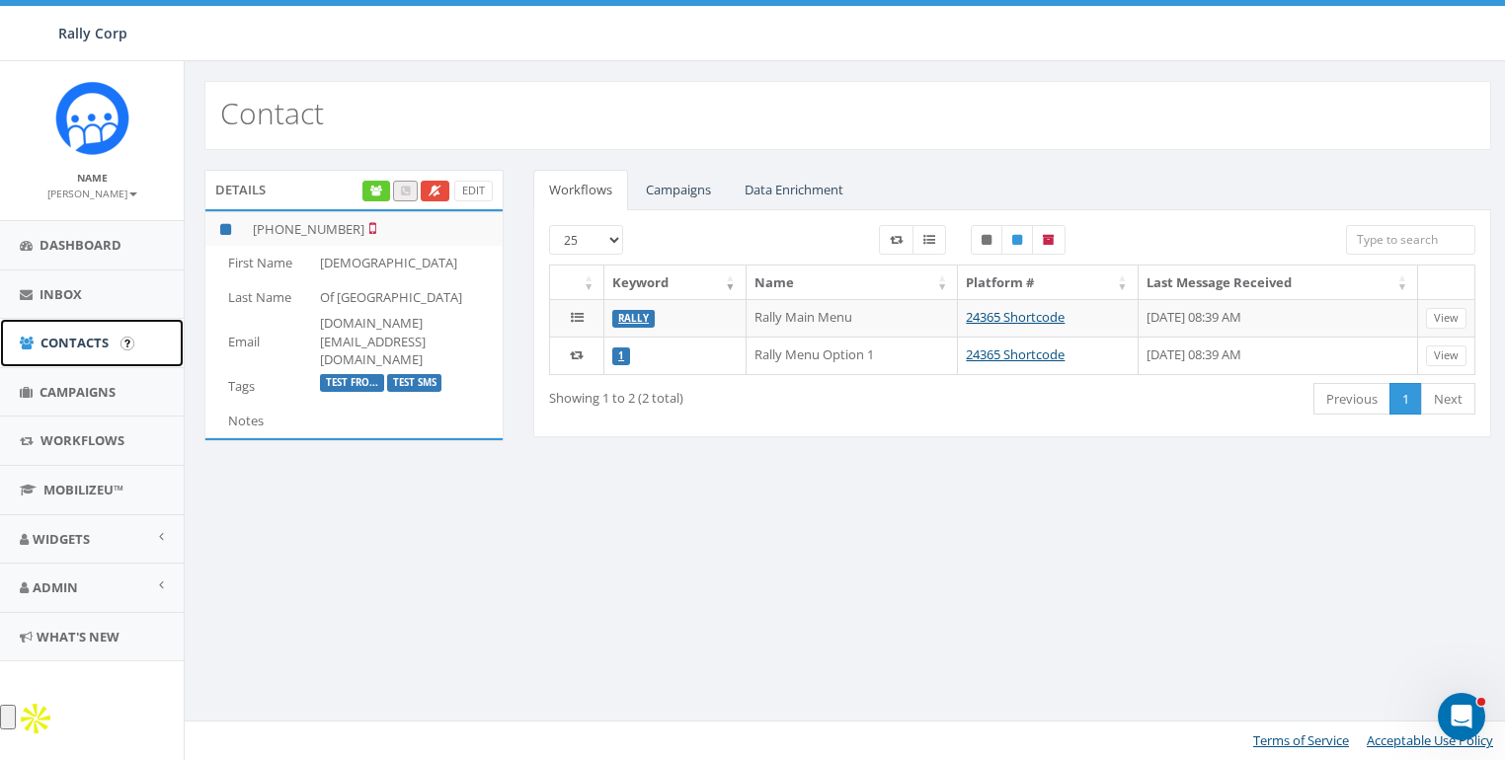
click at [67, 346] on span "Contacts" at bounding box center [74, 343] width 68 height 18
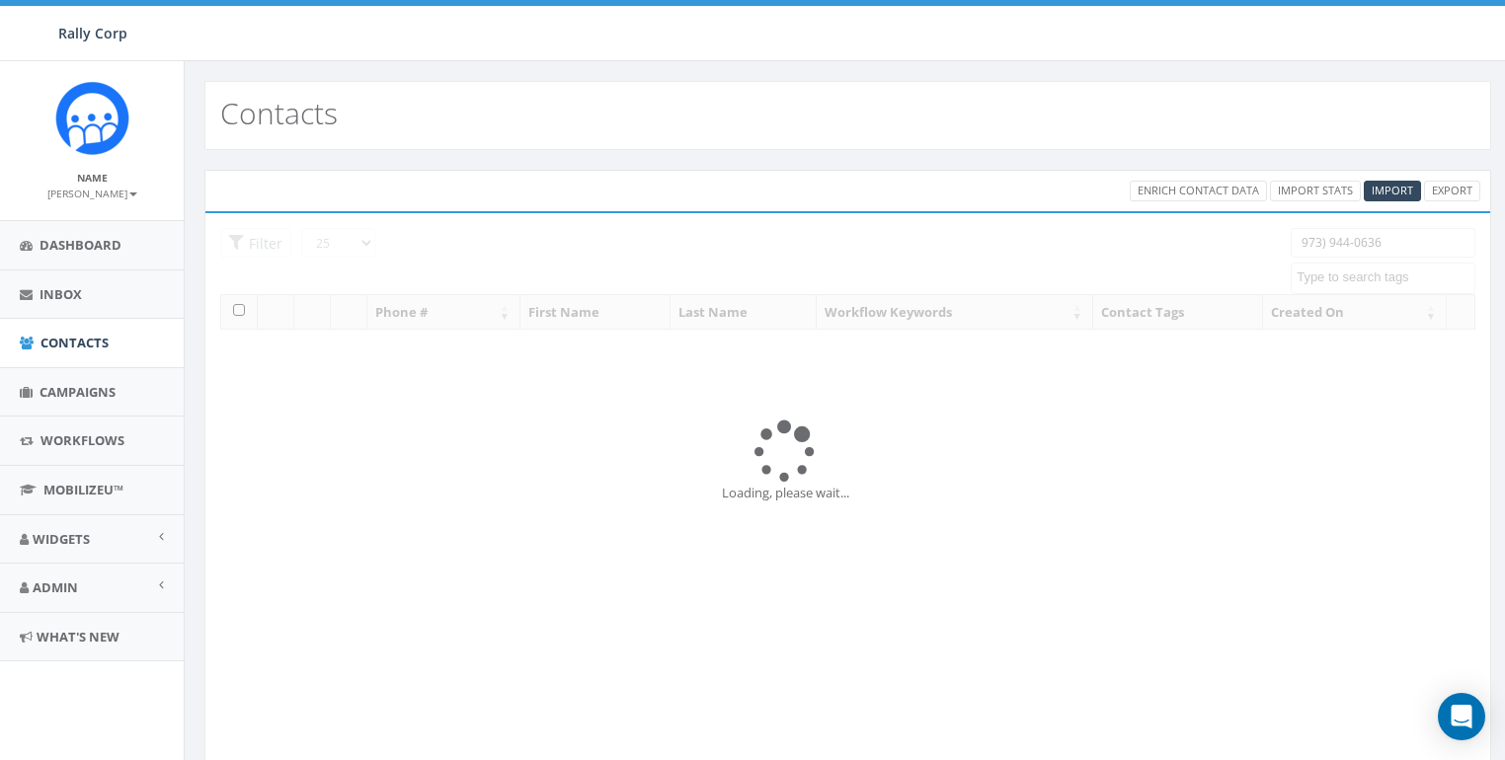
select select
click at [1088, 253] on div "25 50 100 Filter 973) 944-0636 Attended Ballroom Date Set developer Donor Do No…" at bounding box center [847, 286] width 1255 height 117
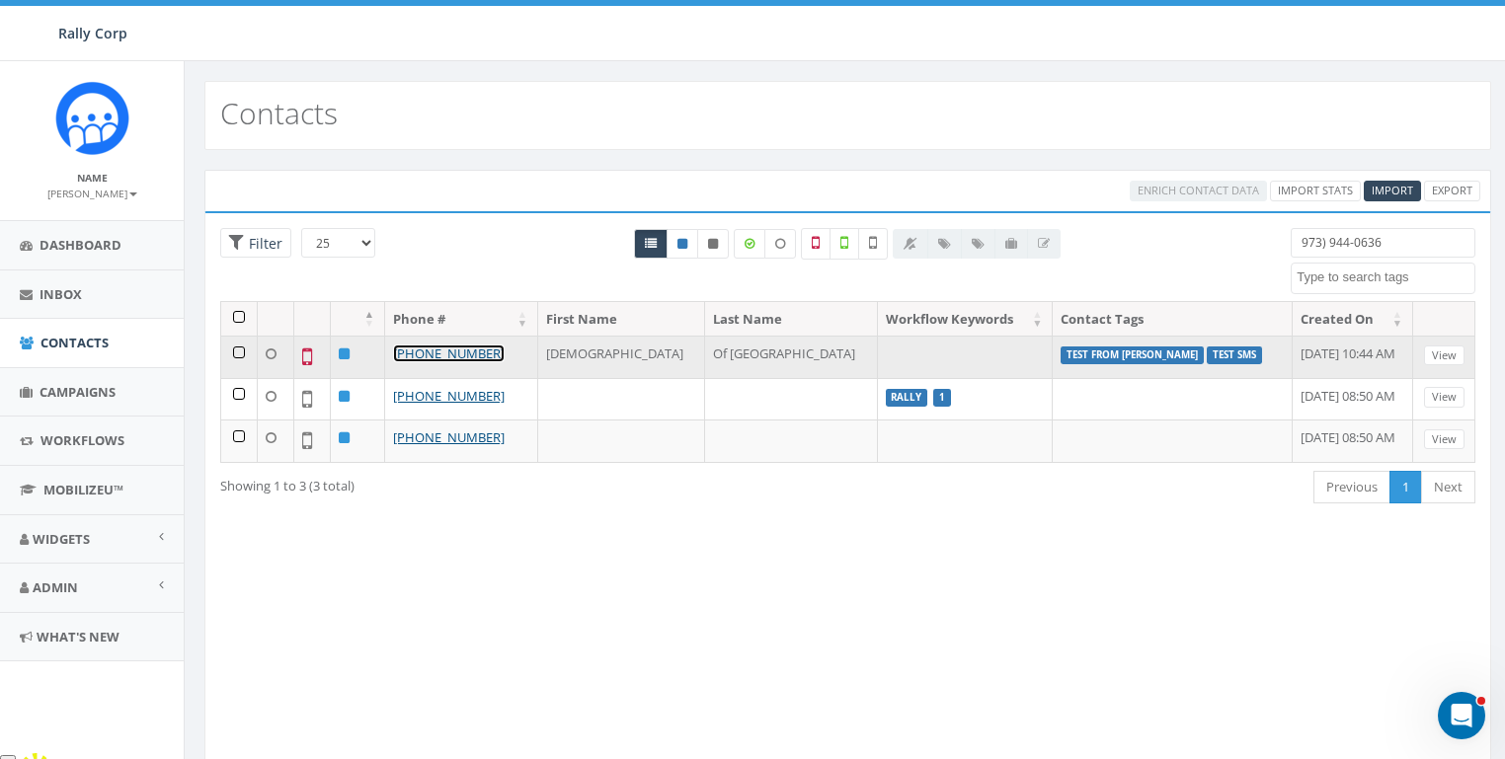
click at [422, 353] on link "+1 973-944-0636" at bounding box center [449, 354] width 112 height 18
